Goal: Book appointment/travel/reservation

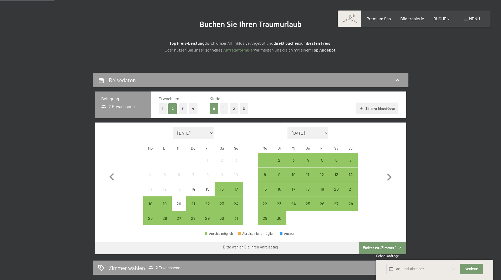
click at [476, 17] on span "Menü" at bounding box center [474, 18] width 11 height 5
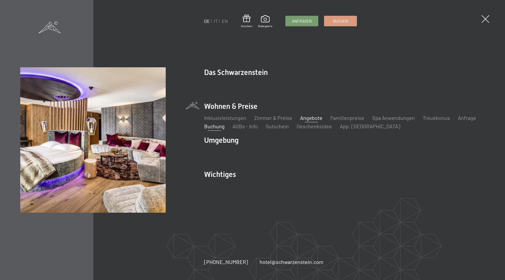
click at [308, 117] on link "Angebote" at bounding box center [311, 118] width 22 height 6
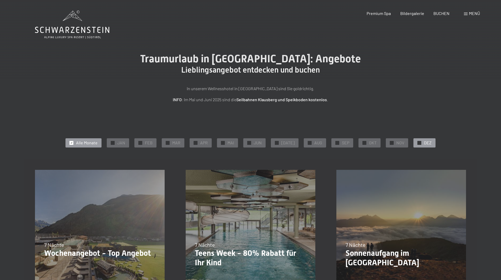
click at [424, 142] on span "DEZ" at bounding box center [428, 143] width 8 height 6
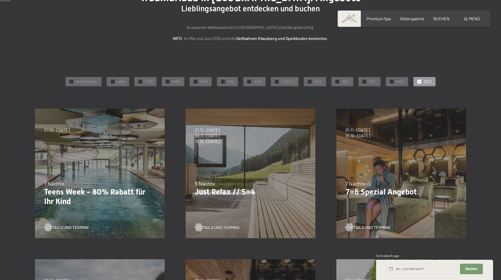
scroll to position [79, 0]
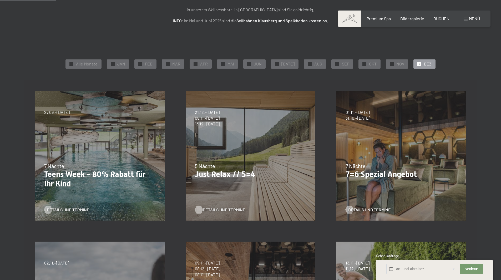
click at [220, 210] on span "Details und Termine" at bounding box center [224, 210] width 43 height 6
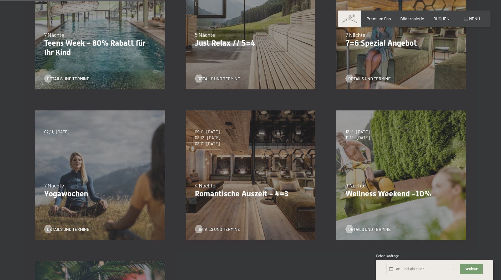
scroll to position [211, 0]
click at [231, 229] on span "Details und Termine" at bounding box center [224, 229] width 43 height 6
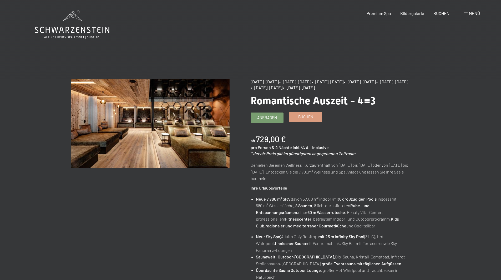
click at [305, 116] on span "Buchen" at bounding box center [306, 117] width 15 height 6
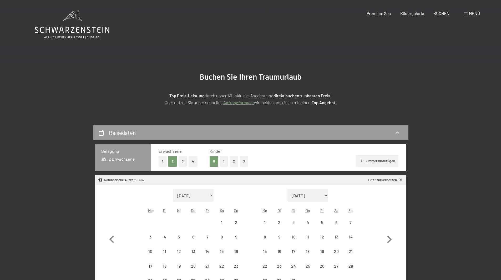
select select "2025-11-01"
select select "2025-12-01"
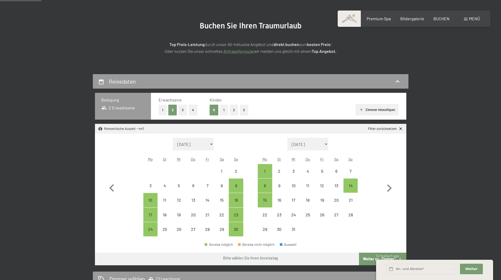
scroll to position [53, 0]
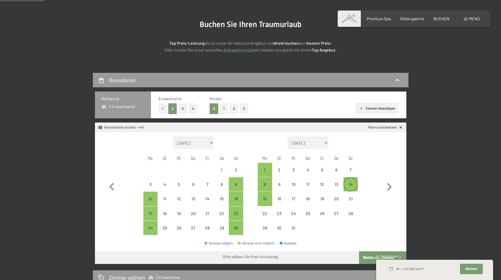
click at [349, 181] on div "14" at bounding box center [350, 184] width 13 height 13
select select "2025-11-01"
select select "2025-12-01"
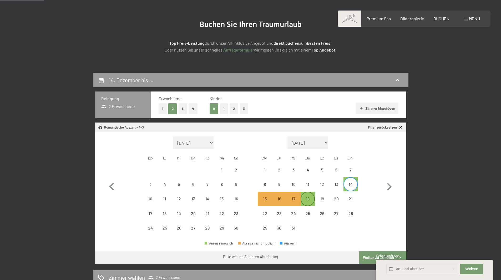
click at [311, 198] on div "18" at bounding box center [307, 203] width 13 height 13
select select "2025-11-01"
select select "2025-12-01"
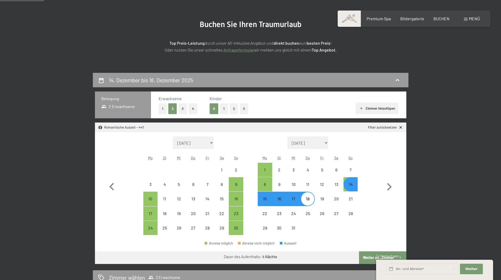
select select "2025-11-01"
select select "2025-12-01"
click at [462, 223] on div "14. Dezember bis 18. Dezember 2025 Belegung 2 Erwachsene Erwachsene 1 2 3 4 Kin…" at bounding box center [250, 257] width 501 height 368
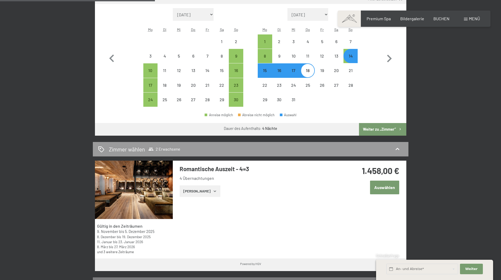
scroll to position [184, 0]
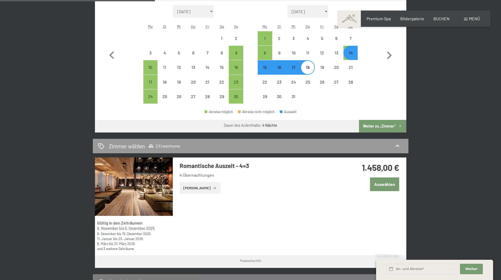
click at [392, 183] on button "Auswählen" at bounding box center [384, 184] width 29 height 13
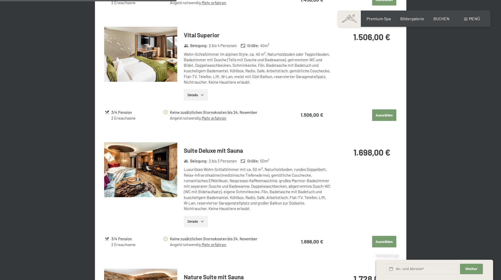
scroll to position [572, 0]
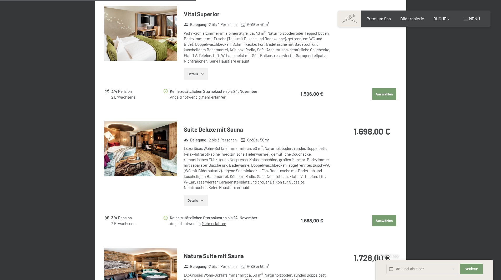
click at [149, 147] on img at bounding box center [140, 148] width 73 height 55
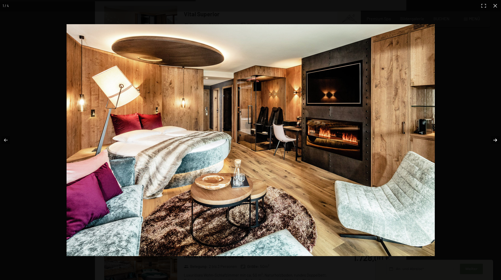
click at [495, 140] on button "button" at bounding box center [492, 140] width 18 height 26
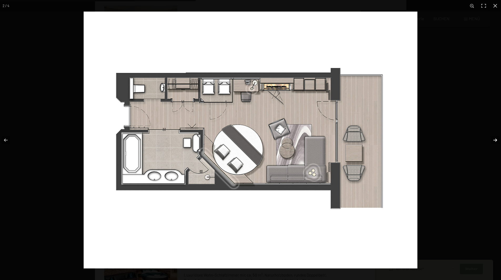
click at [495, 140] on button "button" at bounding box center [492, 140] width 18 height 26
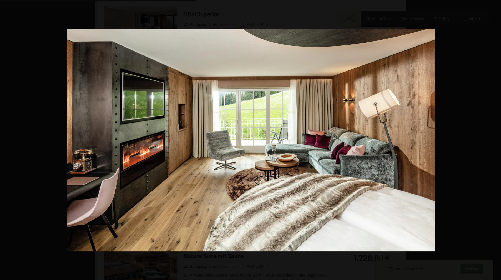
click at [495, 139] on button "button" at bounding box center [492, 140] width 18 height 26
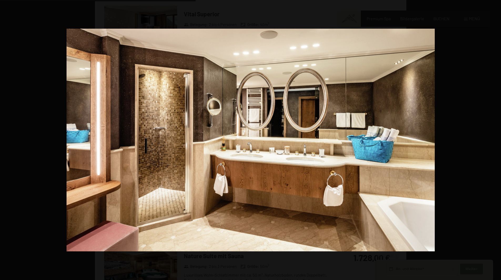
click at [495, 139] on button "button" at bounding box center [492, 140] width 18 height 26
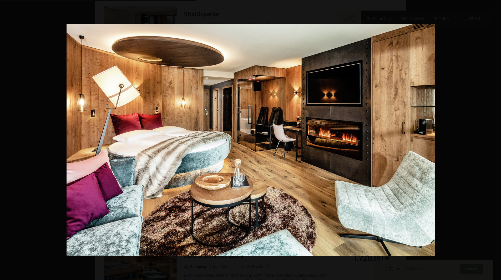
click at [495, 139] on button "button" at bounding box center [492, 140] width 18 height 26
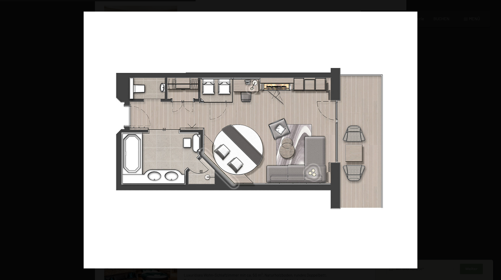
click at [495, 139] on button "button" at bounding box center [492, 140] width 18 height 26
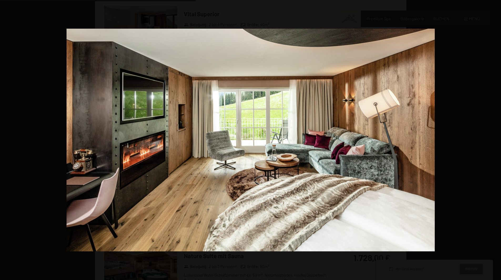
click at [495, 139] on button "button" at bounding box center [492, 140] width 18 height 26
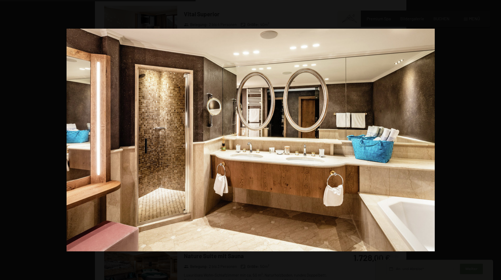
click at [495, 139] on button "button" at bounding box center [492, 140] width 18 height 26
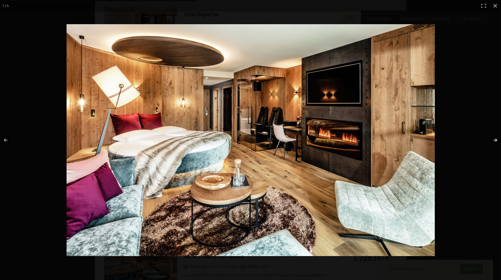
click at [495, 141] on button "button" at bounding box center [492, 140] width 18 height 26
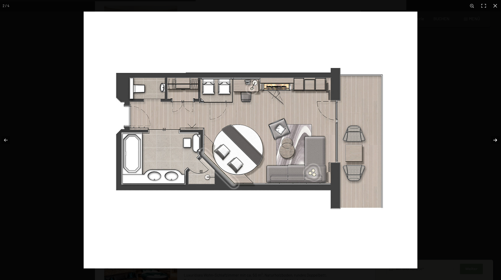
click at [495, 141] on button "button" at bounding box center [492, 140] width 18 height 26
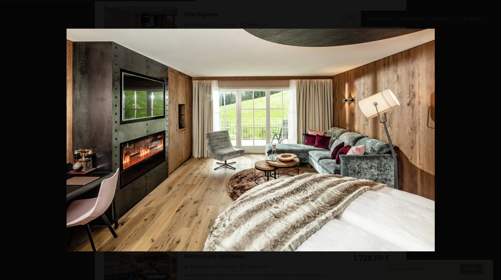
click at [495, 141] on button "button" at bounding box center [492, 140] width 18 height 26
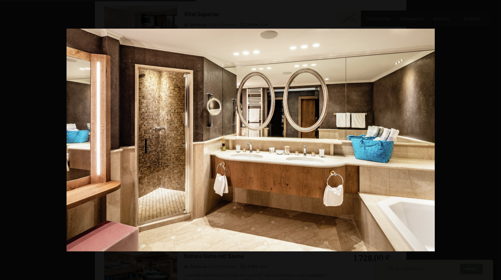
click at [495, 141] on button "button" at bounding box center [492, 140] width 18 height 26
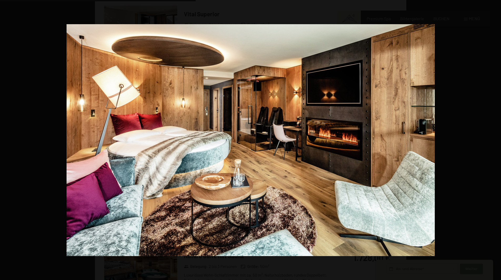
click at [495, 141] on button "button" at bounding box center [492, 140] width 18 height 26
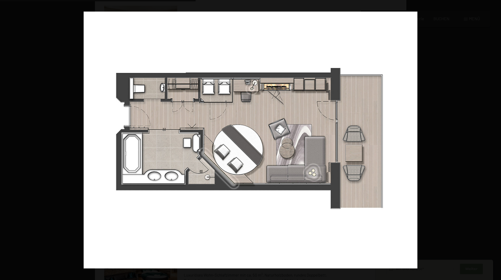
click at [495, 141] on button "button" at bounding box center [492, 140] width 18 height 26
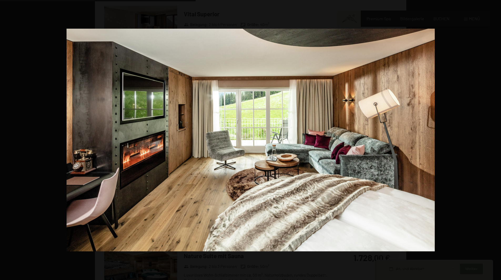
click at [495, 141] on button "button" at bounding box center [492, 140] width 18 height 26
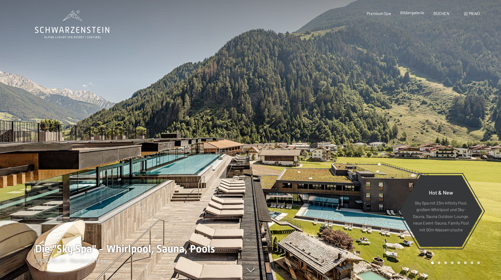
click at [417, 13] on span "Bildergalerie" at bounding box center [413, 12] width 24 height 5
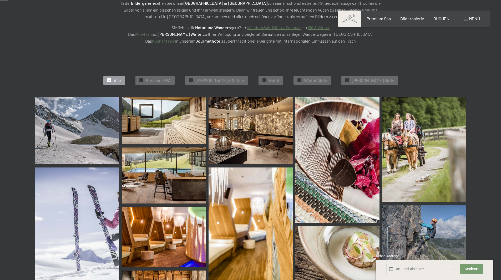
click at [259, 126] on img at bounding box center [251, 130] width 84 height 67
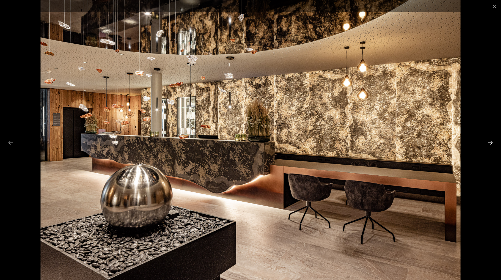
click at [490, 141] on button "Next slide" at bounding box center [490, 143] width 11 height 10
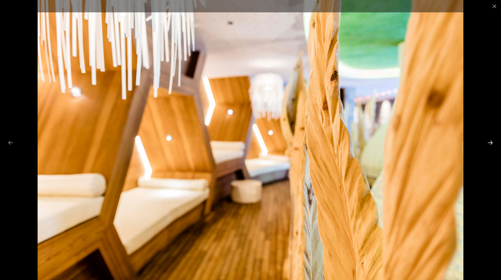
click at [490, 141] on button "Next slide" at bounding box center [490, 143] width 11 height 10
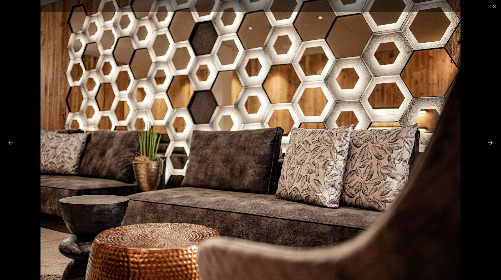
click at [490, 141] on button "Next slide" at bounding box center [490, 143] width 11 height 10
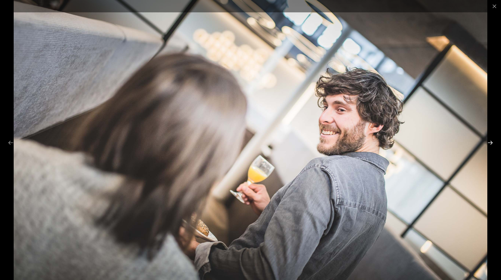
click at [490, 141] on button "Next slide" at bounding box center [490, 143] width 11 height 10
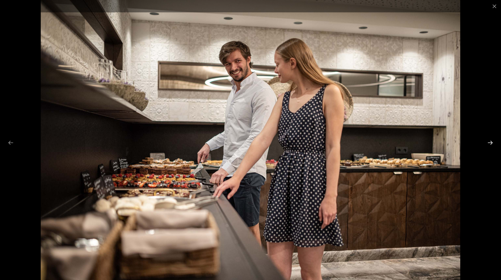
click at [490, 141] on button "Next slide" at bounding box center [490, 143] width 11 height 10
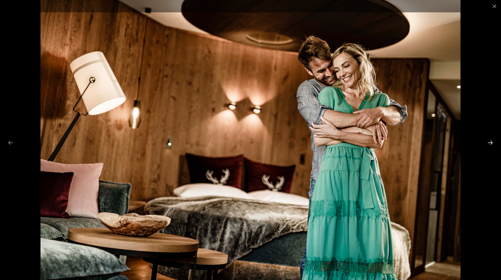
click at [490, 141] on button "Next slide" at bounding box center [490, 143] width 11 height 10
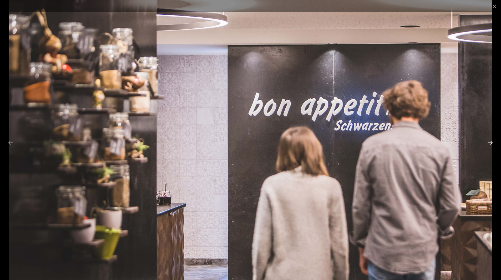
click at [490, 141] on button "Next slide" at bounding box center [490, 143] width 11 height 10
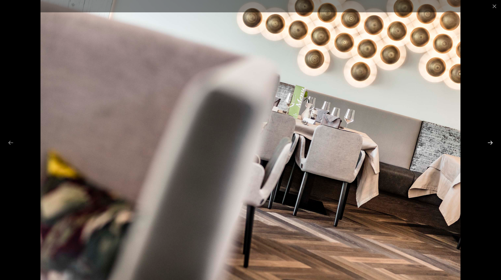
click at [490, 141] on button "Next slide" at bounding box center [490, 143] width 11 height 10
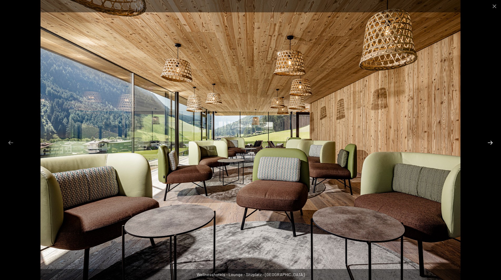
click at [490, 141] on button "Next slide" at bounding box center [490, 143] width 11 height 10
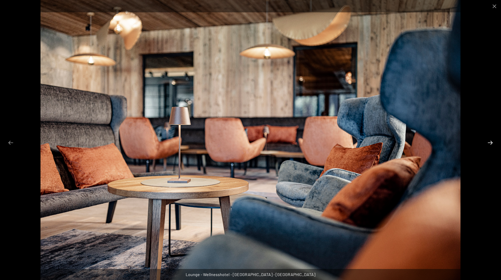
click at [490, 141] on button "Next slide" at bounding box center [490, 143] width 11 height 10
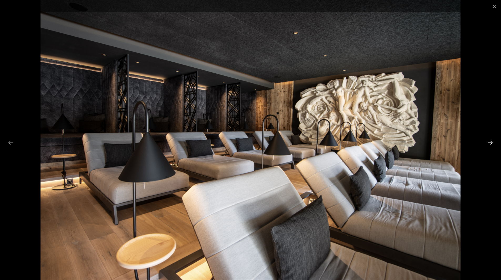
click at [489, 142] on button "Next slide" at bounding box center [490, 143] width 11 height 10
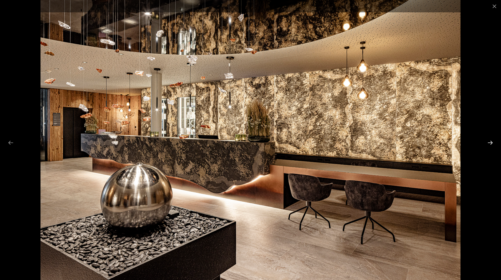
click at [489, 142] on button "Next slide" at bounding box center [490, 143] width 11 height 10
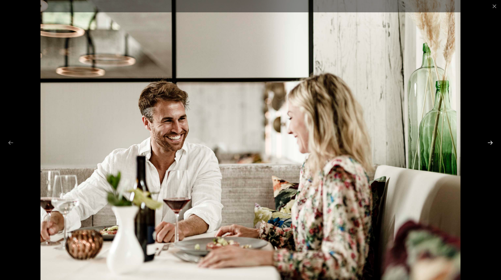
click at [489, 142] on button "Next slide" at bounding box center [490, 143] width 11 height 10
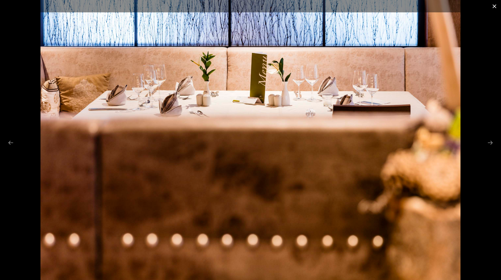
click at [497, 6] on button "Close gallery" at bounding box center [494, 6] width 13 height 12
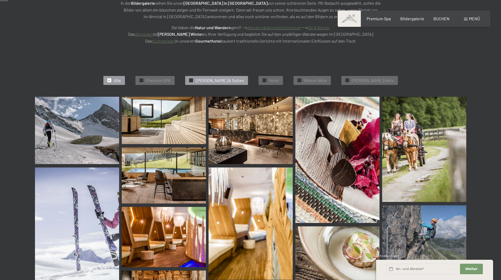
click at [228, 81] on span "[PERSON_NAME] & Suiten" at bounding box center [220, 81] width 48 height 6
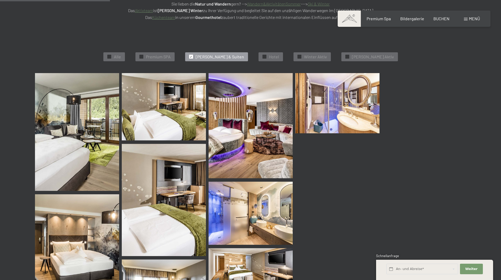
scroll to position [133, 0]
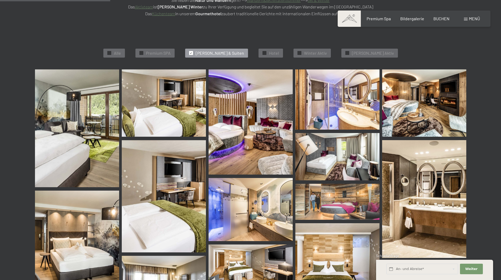
click at [251, 132] on img at bounding box center [251, 121] width 84 height 105
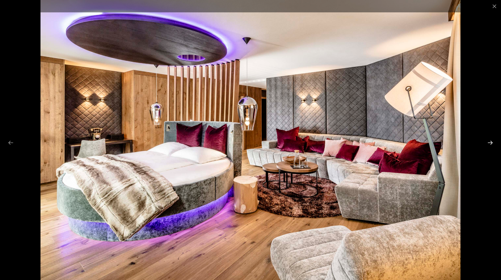
click at [491, 142] on button "Next slide" at bounding box center [490, 143] width 11 height 10
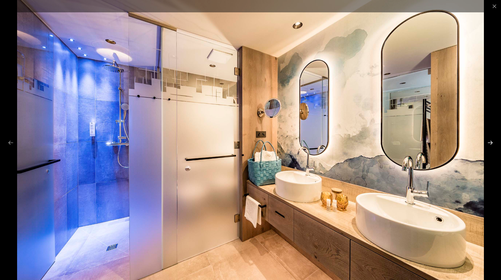
click at [491, 142] on button "Next slide" at bounding box center [490, 143] width 11 height 10
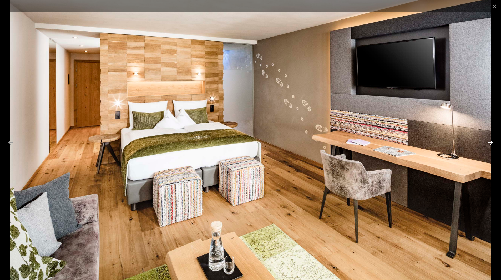
click at [491, 142] on button "Next slide" at bounding box center [490, 143] width 11 height 10
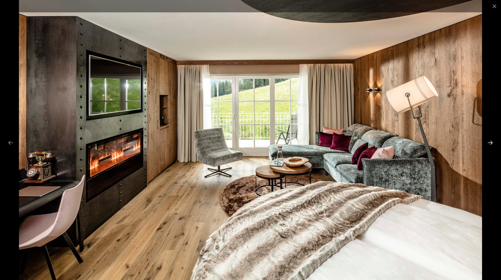
click at [491, 142] on button "Next slide" at bounding box center [490, 143] width 11 height 10
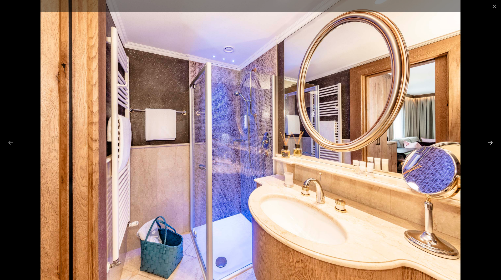
click at [491, 142] on button "Next slide" at bounding box center [490, 143] width 11 height 10
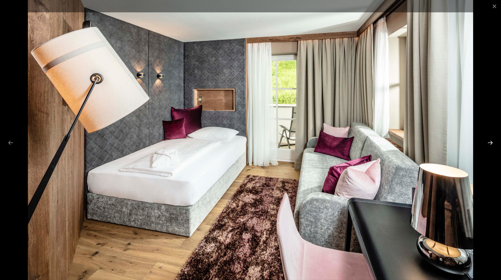
click at [491, 142] on button "Next slide" at bounding box center [490, 143] width 11 height 10
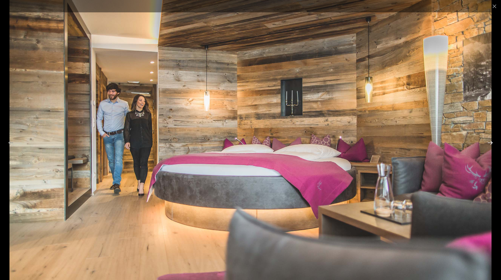
click at [491, 142] on button "Next slide" at bounding box center [490, 143] width 11 height 10
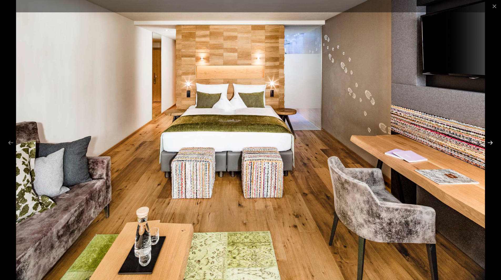
click at [491, 142] on button "Next slide" at bounding box center [490, 143] width 11 height 10
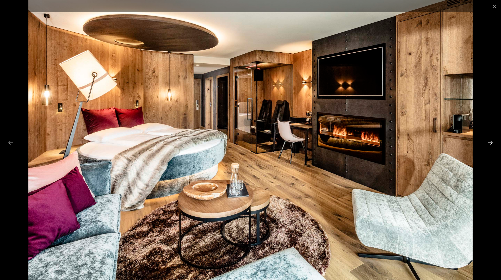
click at [491, 142] on button "Next slide" at bounding box center [490, 143] width 11 height 10
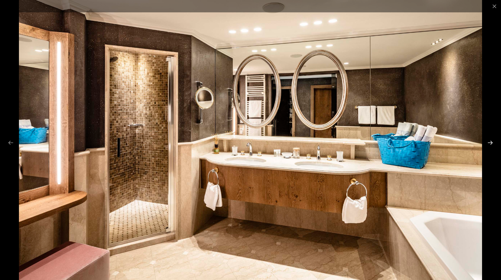
click at [491, 142] on button "Next slide" at bounding box center [490, 143] width 11 height 10
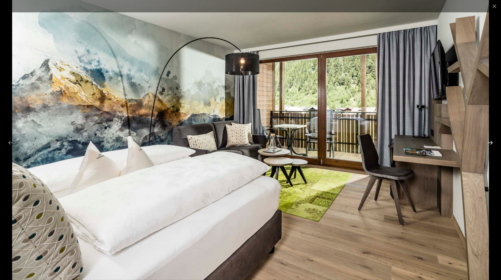
click at [491, 142] on button "Next slide" at bounding box center [490, 143] width 11 height 10
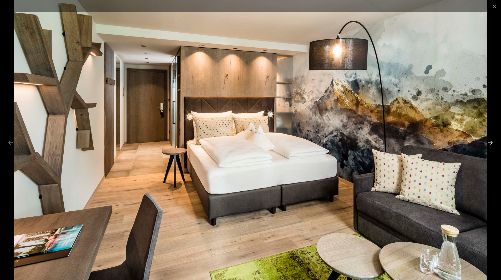
click at [491, 142] on button "Next slide" at bounding box center [490, 143] width 11 height 10
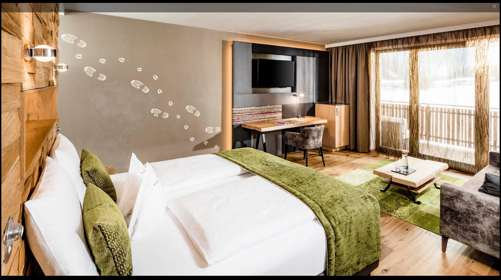
click at [491, 142] on button "Next slide" at bounding box center [490, 143] width 11 height 10
